Goal: Book appointment/travel/reservation

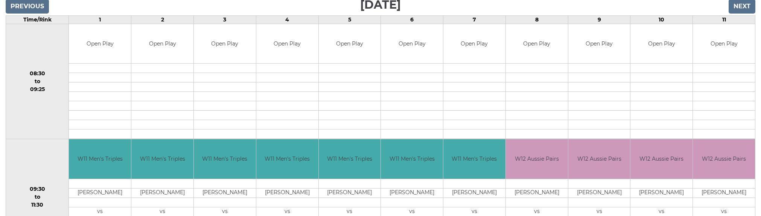
scroll to position [150, 0]
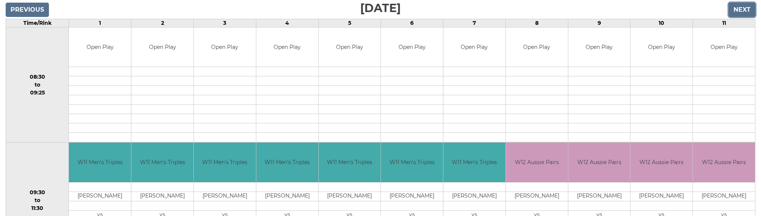
click at [738, 11] on input "Next" at bounding box center [741, 10] width 27 height 14
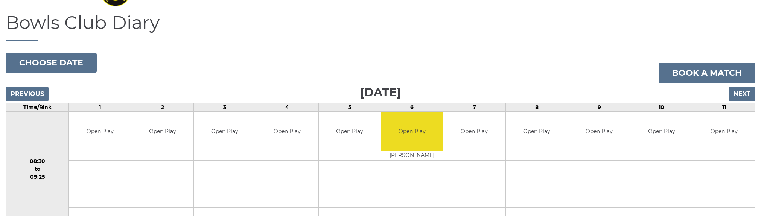
scroll to position [38, 0]
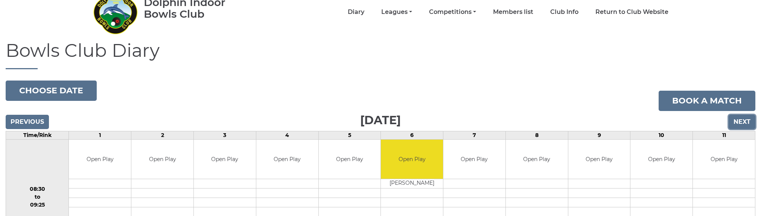
click at [736, 120] on input "Next" at bounding box center [741, 122] width 27 height 14
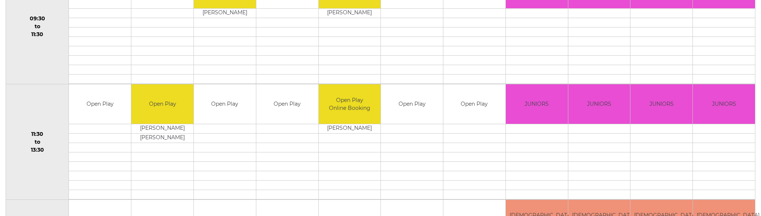
scroll to position [113, 0]
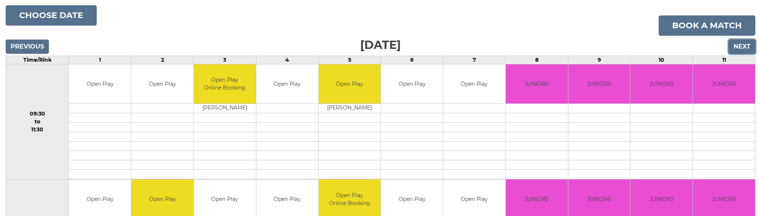
click at [735, 50] on input "Next" at bounding box center [741, 46] width 27 height 14
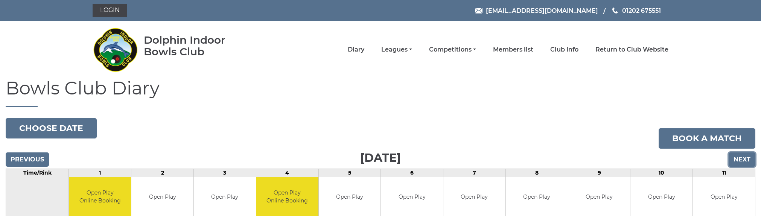
click at [735, 155] on input "Next" at bounding box center [741, 159] width 27 height 14
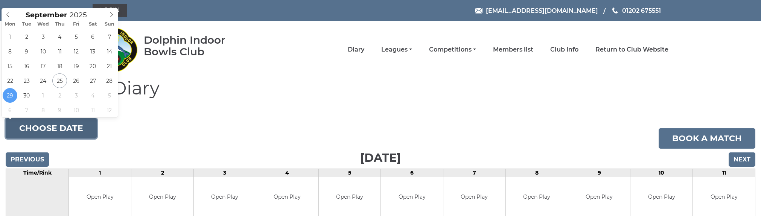
click at [53, 132] on button "Choose date" at bounding box center [51, 128] width 91 height 20
type input "[DATE]"
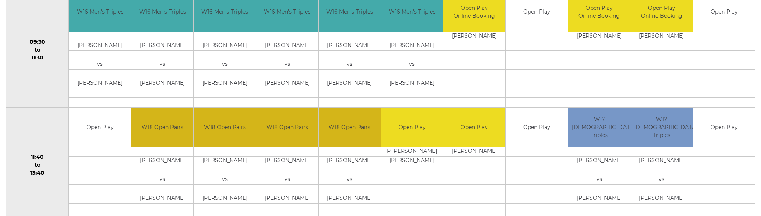
scroll to position [150, 0]
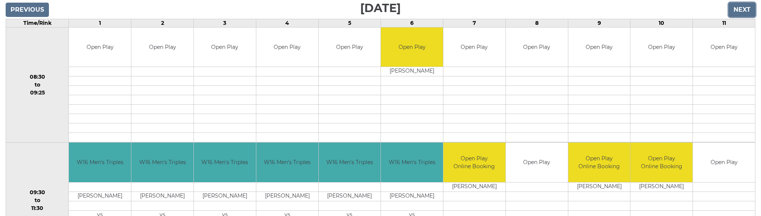
drag, startPoint x: 741, startPoint y: 8, endPoint x: 731, endPoint y: 16, distance: 12.5
click at [741, 8] on input "Next" at bounding box center [741, 10] width 27 height 14
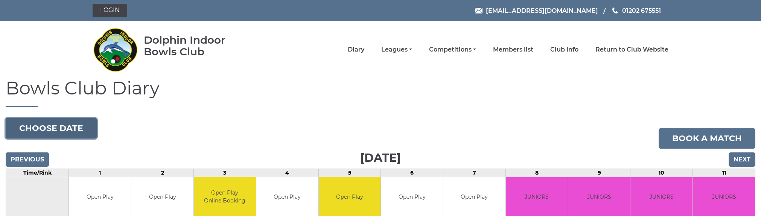
click at [61, 131] on button "Choose date" at bounding box center [51, 128] width 91 height 20
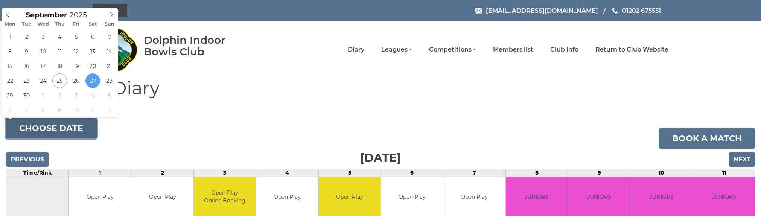
click at [84, 96] on div "1 2 3 4 5 6 7 8 9 10 11 12 13 14 15 16 17 18 19 20 21 22 23 24 25 26 27 28 29 3…" at bounding box center [60, 73] width 116 height 88
type input "2025-10-03"
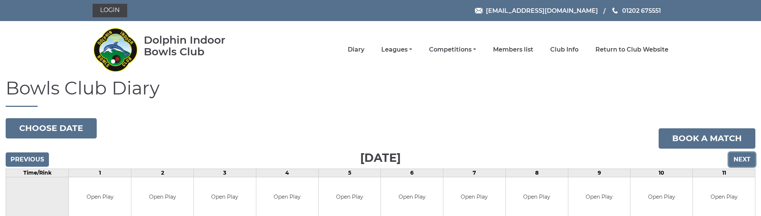
click at [741, 157] on input "Next" at bounding box center [741, 159] width 27 height 14
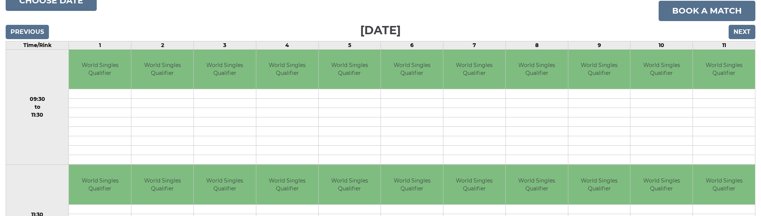
scroll to position [113, 0]
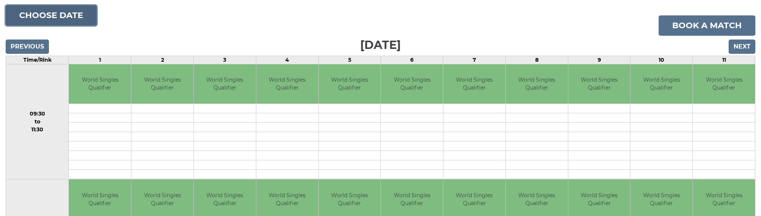
click at [72, 14] on button "Choose date" at bounding box center [51, 15] width 91 height 20
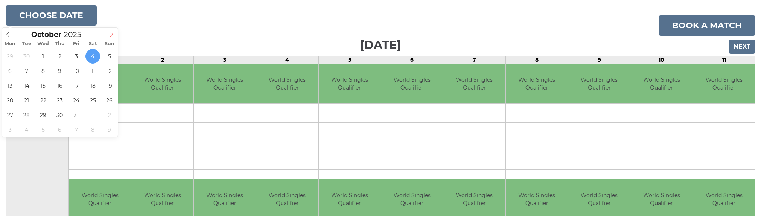
click at [108, 34] on span at bounding box center [111, 33] width 12 height 11
type input "[DATE]"
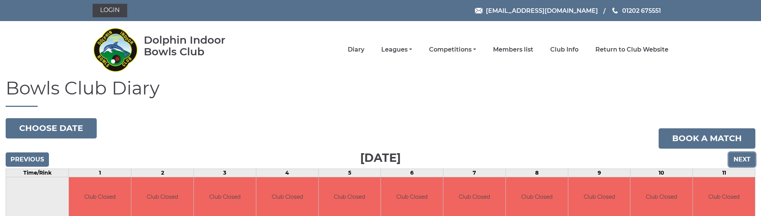
click at [733, 161] on input "Next" at bounding box center [741, 159] width 27 height 14
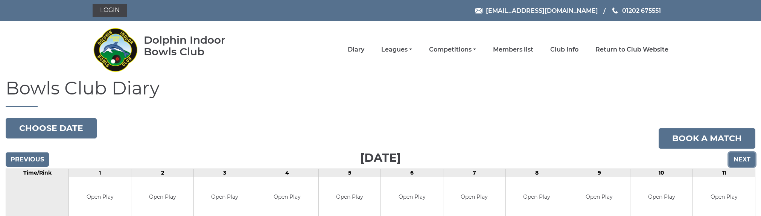
click at [733, 161] on input "Next" at bounding box center [741, 159] width 27 height 14
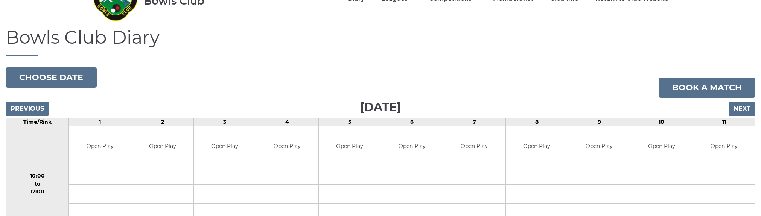
scroll to position [113, 0]
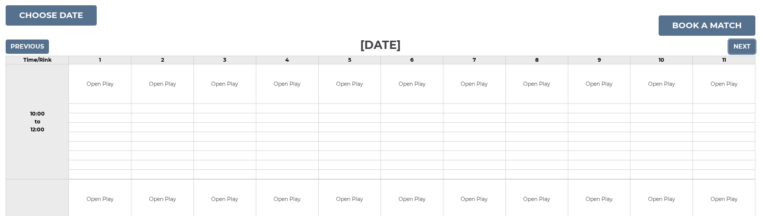
click at [747, 44] on input "Next" at bounding box center [741, 46] width 27 height 14
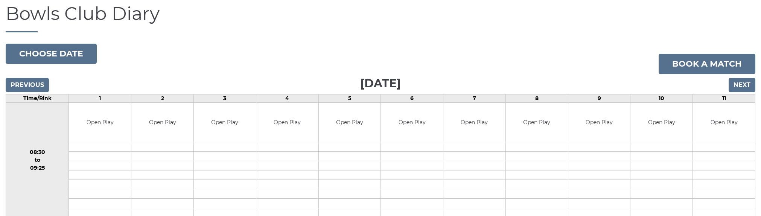
scroll to position [75, 0]
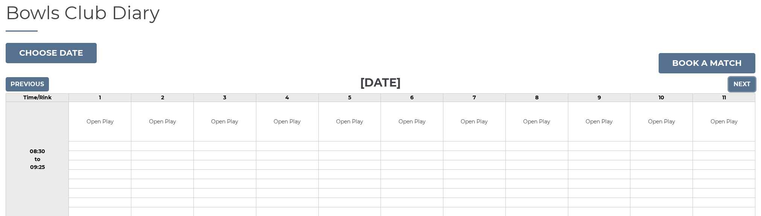
click at [743, 87] on input "Next" at bounding box center [741, 84] width 27 height 14
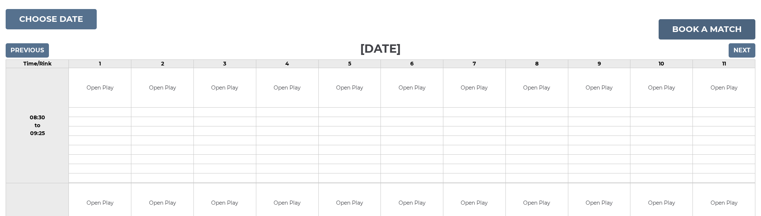
scroll to position [113, 0]
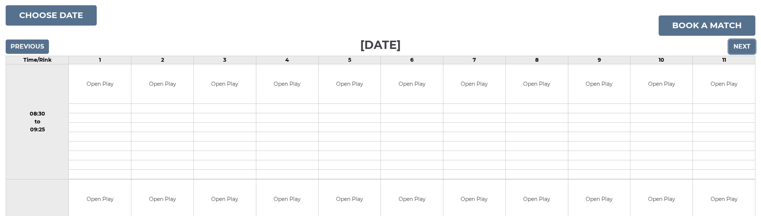
click at [738, 47] on input "Next" at bounding box center [741, 46] width 27 height 14
